Goal: Check status: Check status

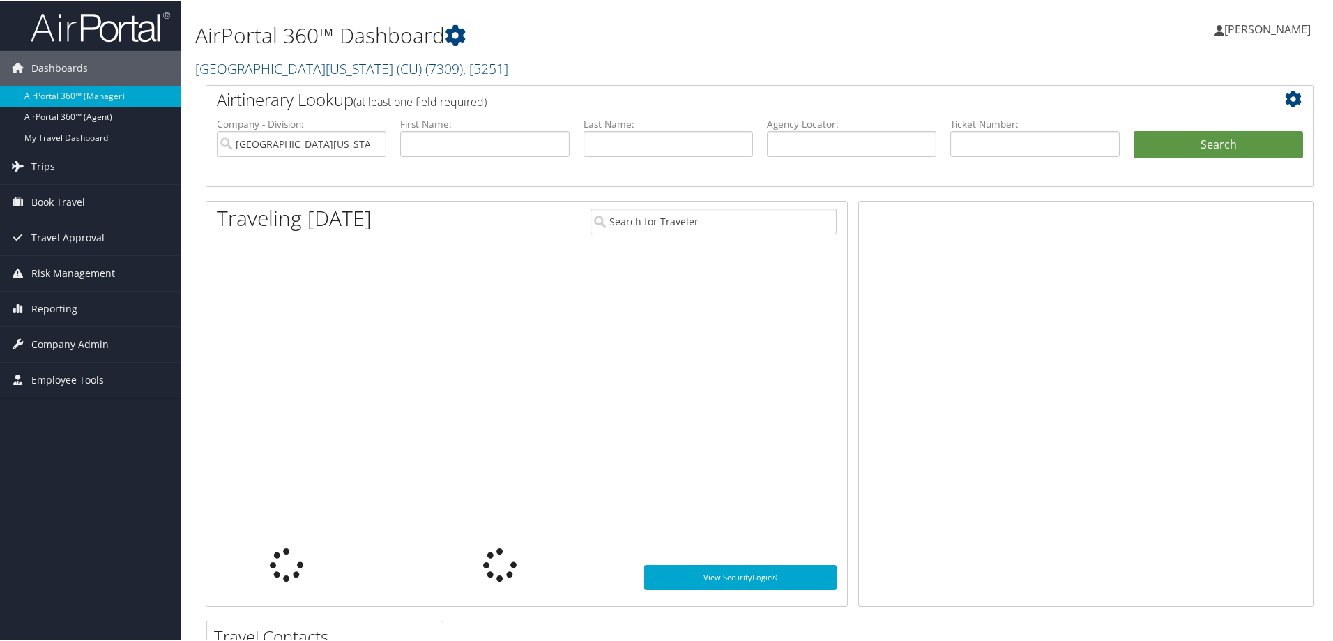
click at [44, 167] on span "Trips" at bounding box center [43, 165] width 24 height 35
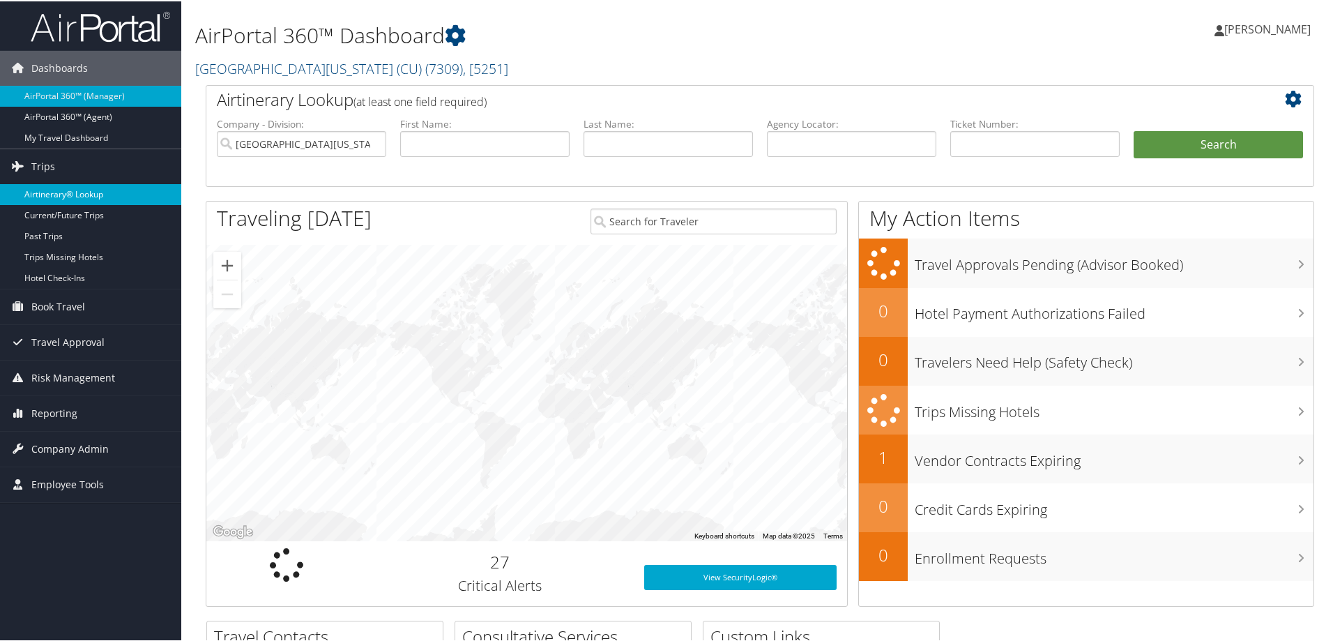
click at [84, 184] on link "Airtinerary® Lookup" at bounding box center [90, 193] width 181 height 21
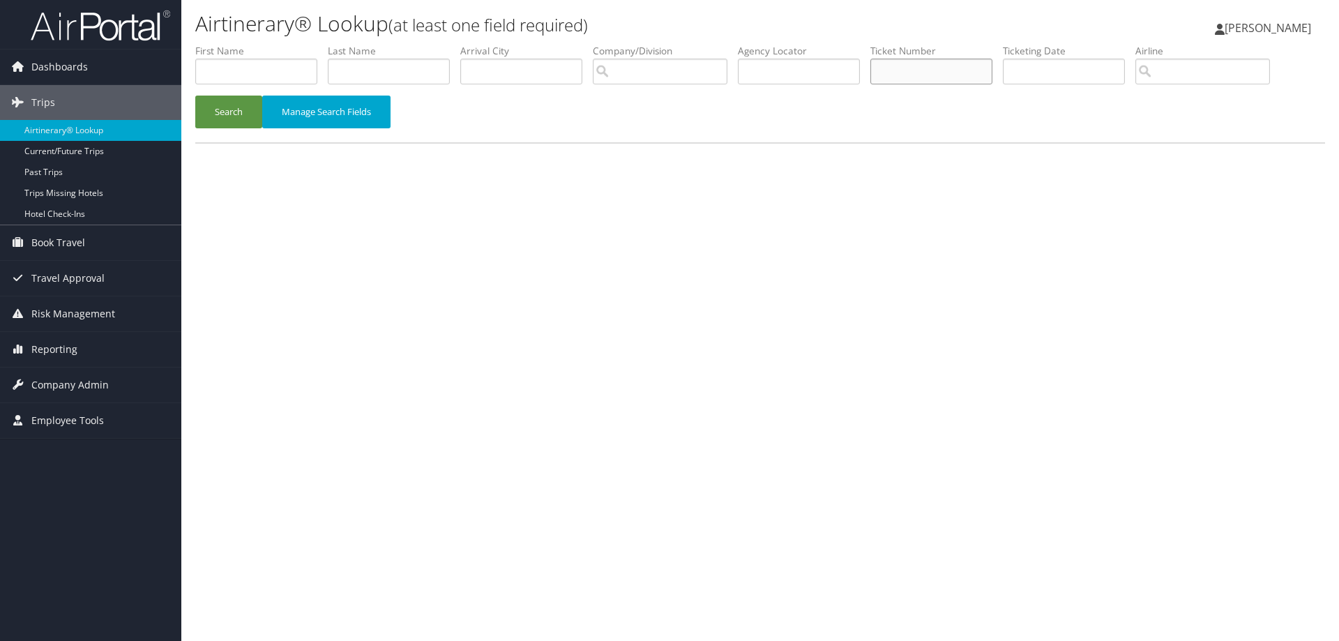
click at [897, 73] on input "text" at bounding box center [931, 72] width 122 height 26
paste input "0167310638858"
type input "0167310638858"
click at [255, 116] on button "Search" at bounding box center [228, 112] width 67 height 33
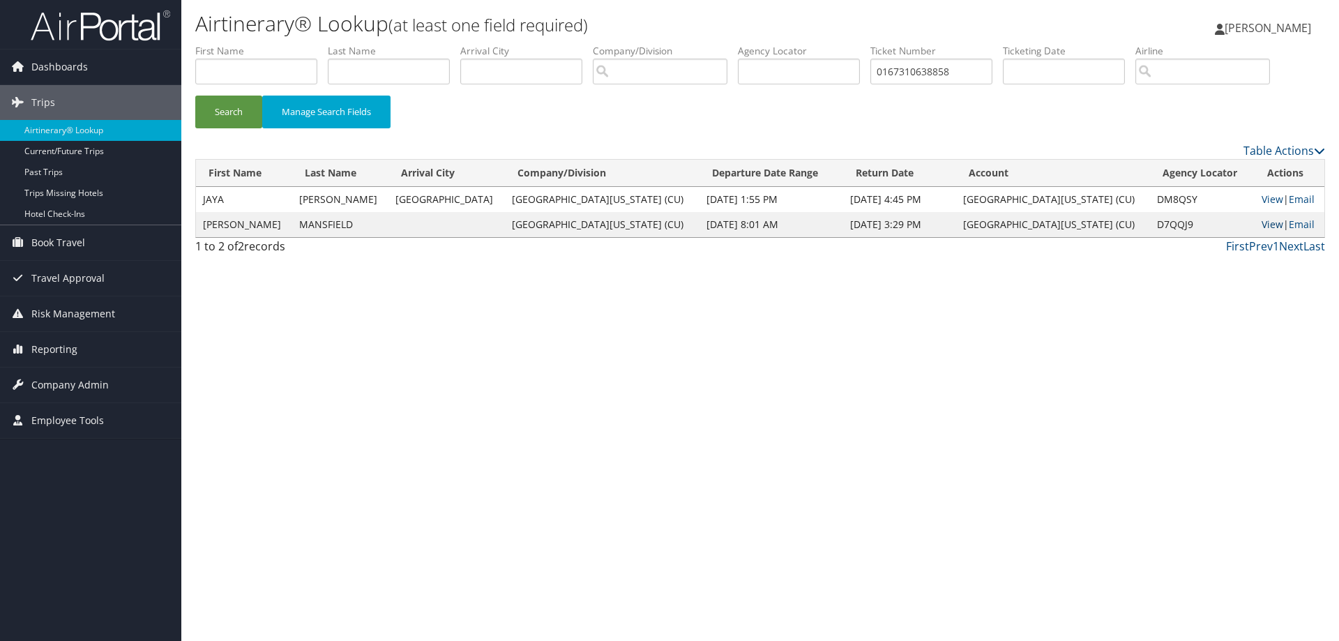
click at [1262, 221] on link "View" at bounding box center [1273, 224] width 22 height 13
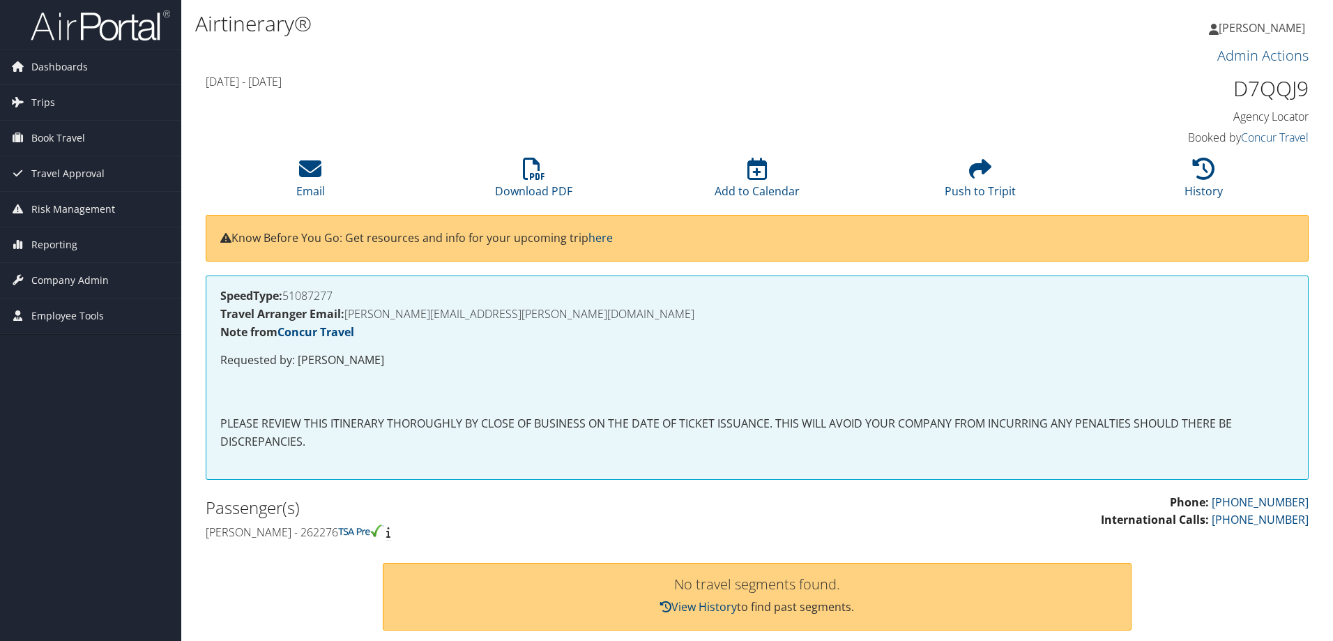
scroll to position [418, 0]
